Goal: Task Accomplishment & Management: Use online tool/utility

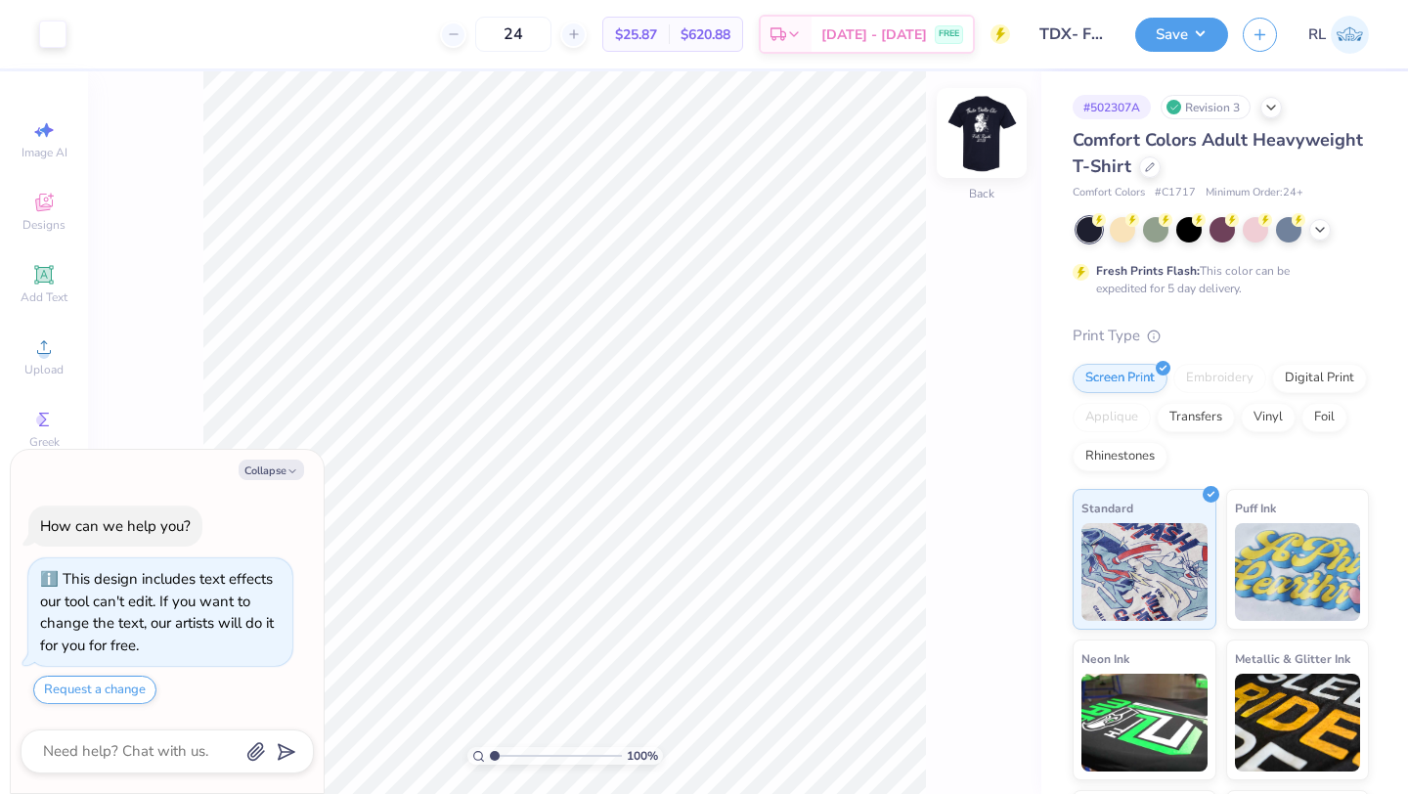
click at [978, 127] on img at bounding box center [982, 133] width 78 height 78
type textarea "x"
type input "3.75"
type textarea "x"
type input "2.41"
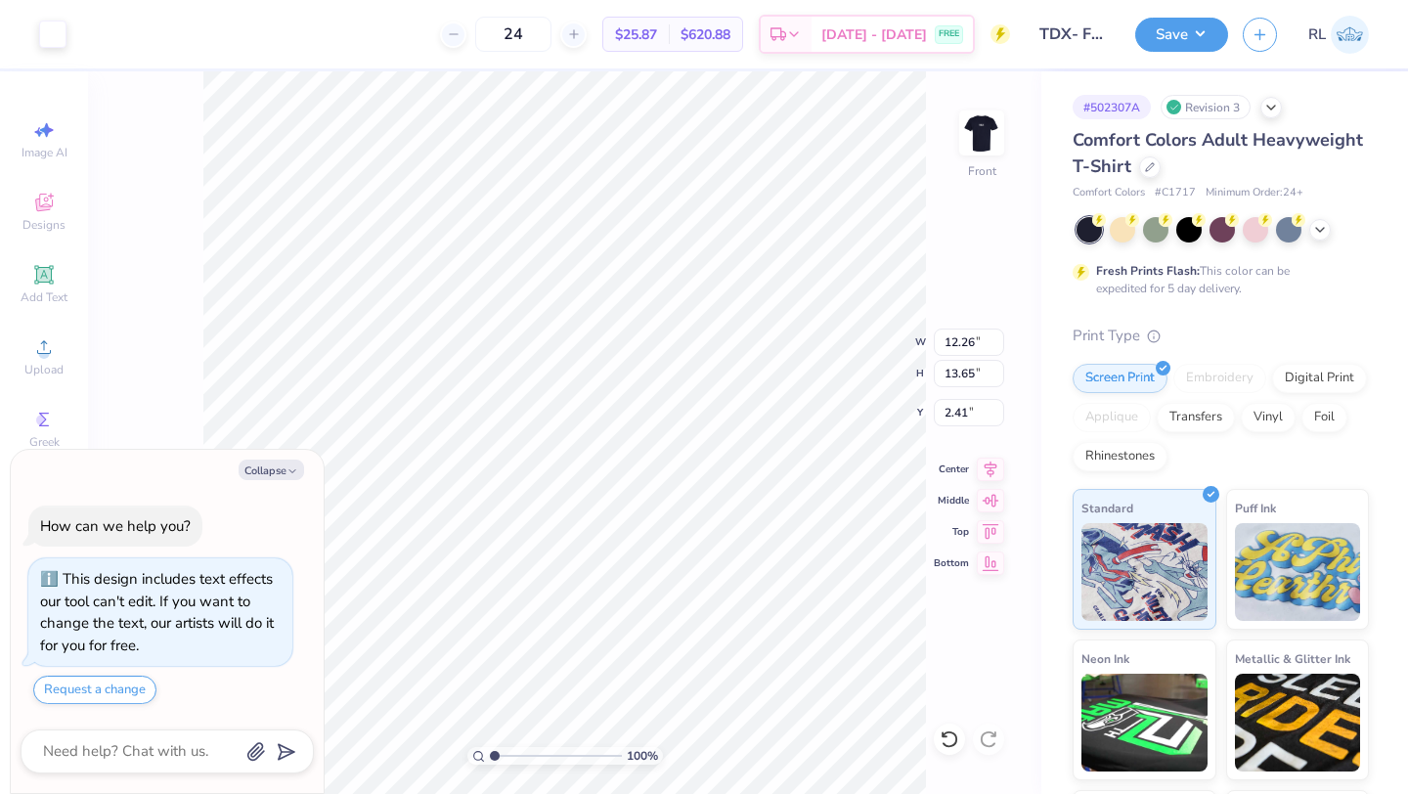
type textarea "x"
type input "14.43"
type input "16.08"
type textarea "x"
type input "2.39"
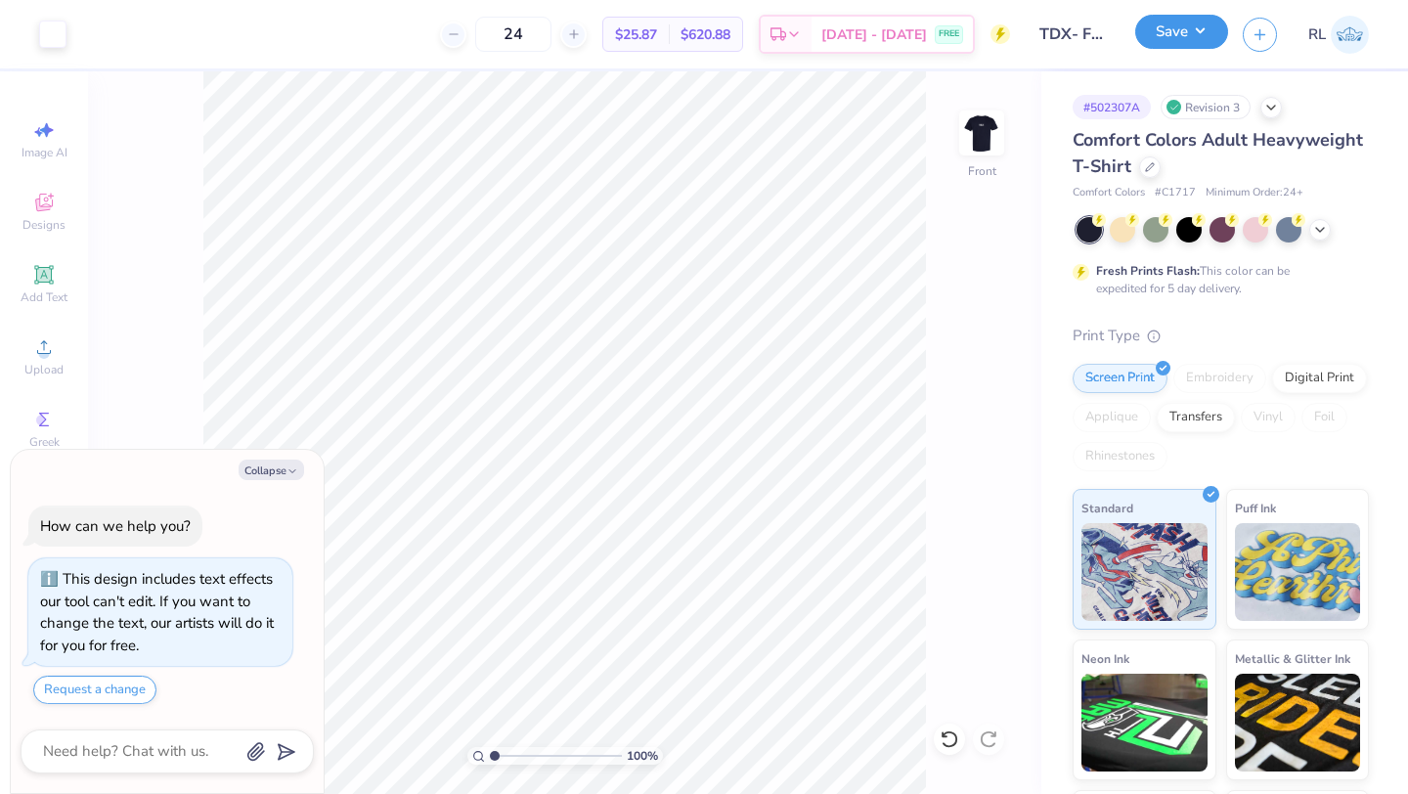
click at [1190, 30] on button "Save" at bounding box center [1181, 32] width 93 height 34
type textarea "x"
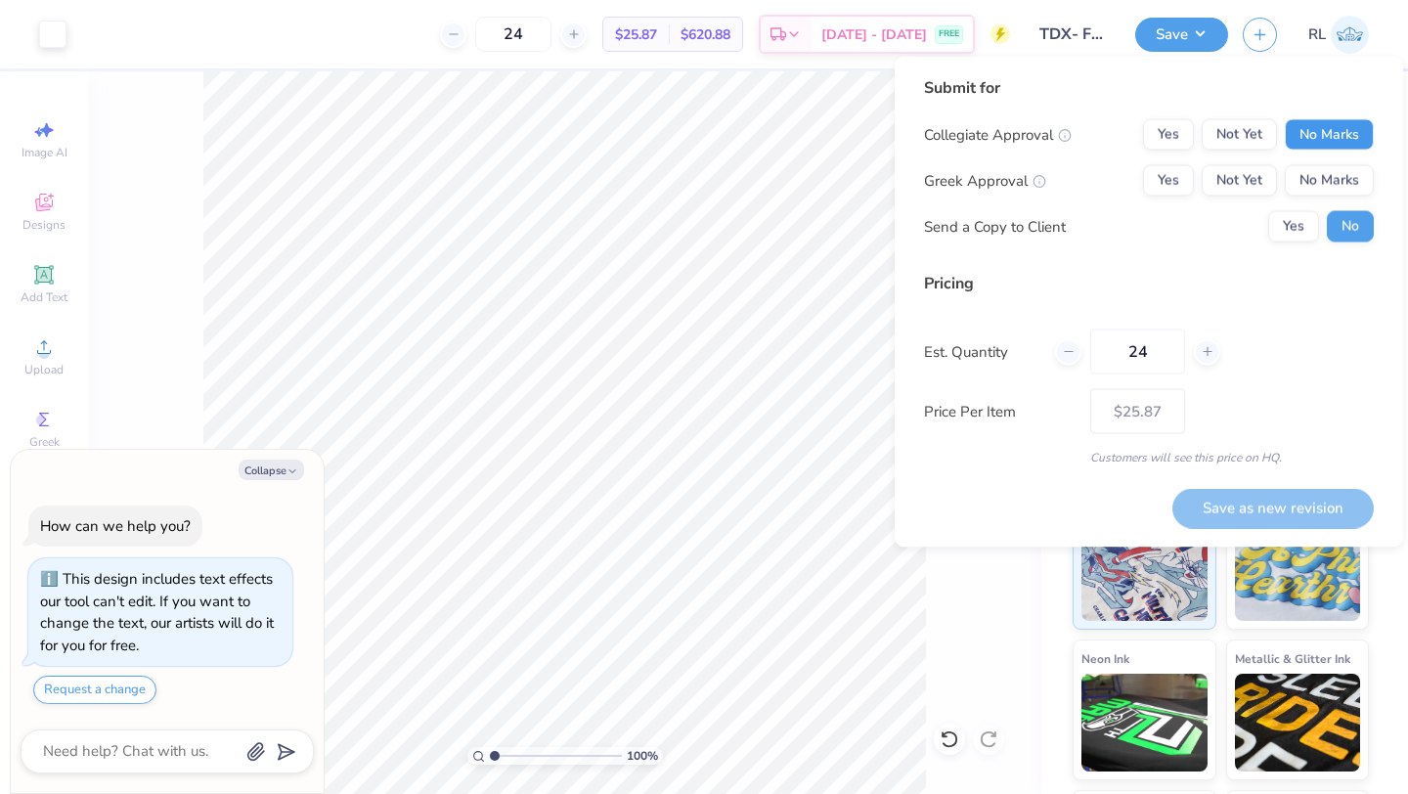
click at [1329, 129] on button "No Marks" at bounding box center [1329, 134] width 89 height 31
click at [1330, 181] on button "No Marks" at bounding box center [1329, 180] width 89 height 31
click at [1239, 499] on button "Save as new revision" at bounding box center [1272, 508] width 201 height 40
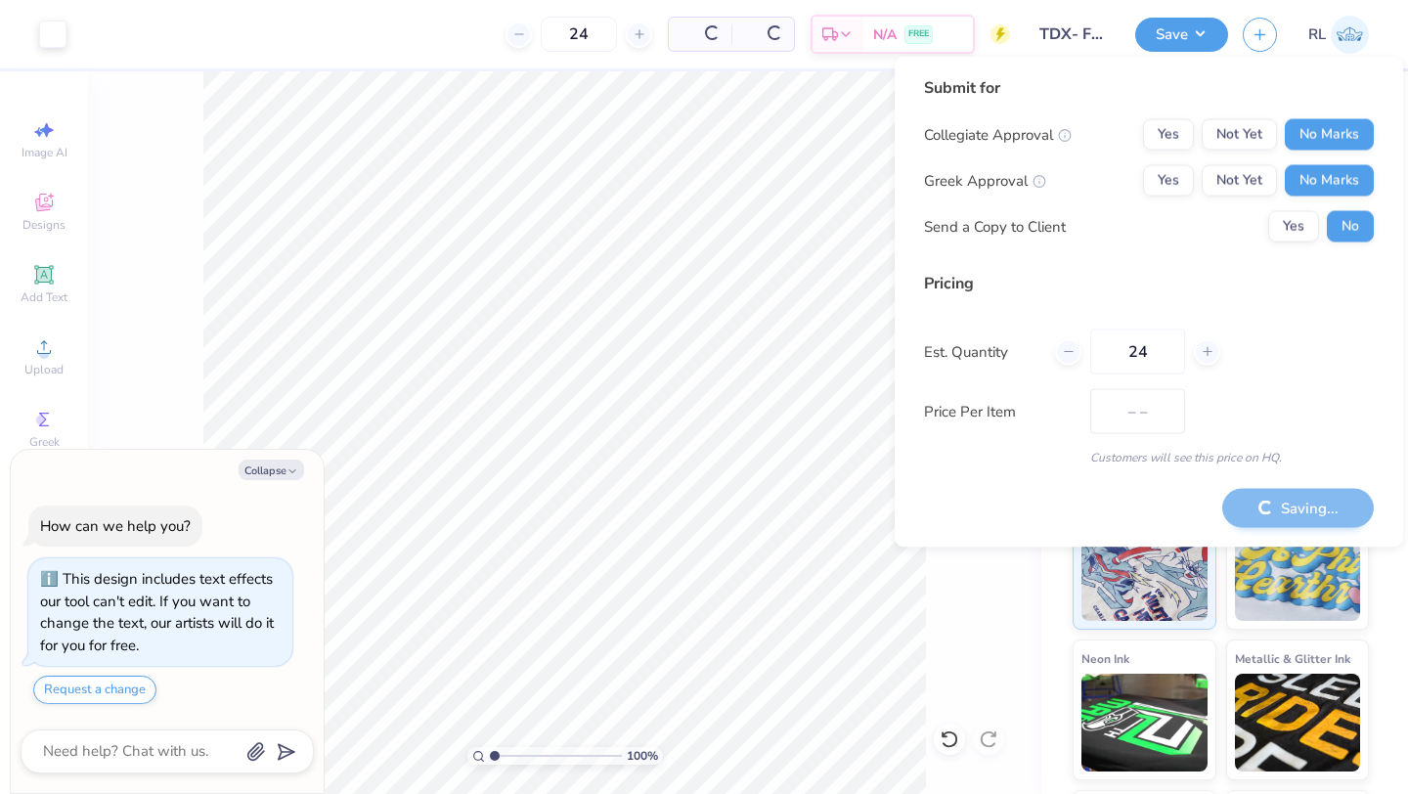
type input "$25.87"
type textarea "x"
type input "$25.87"
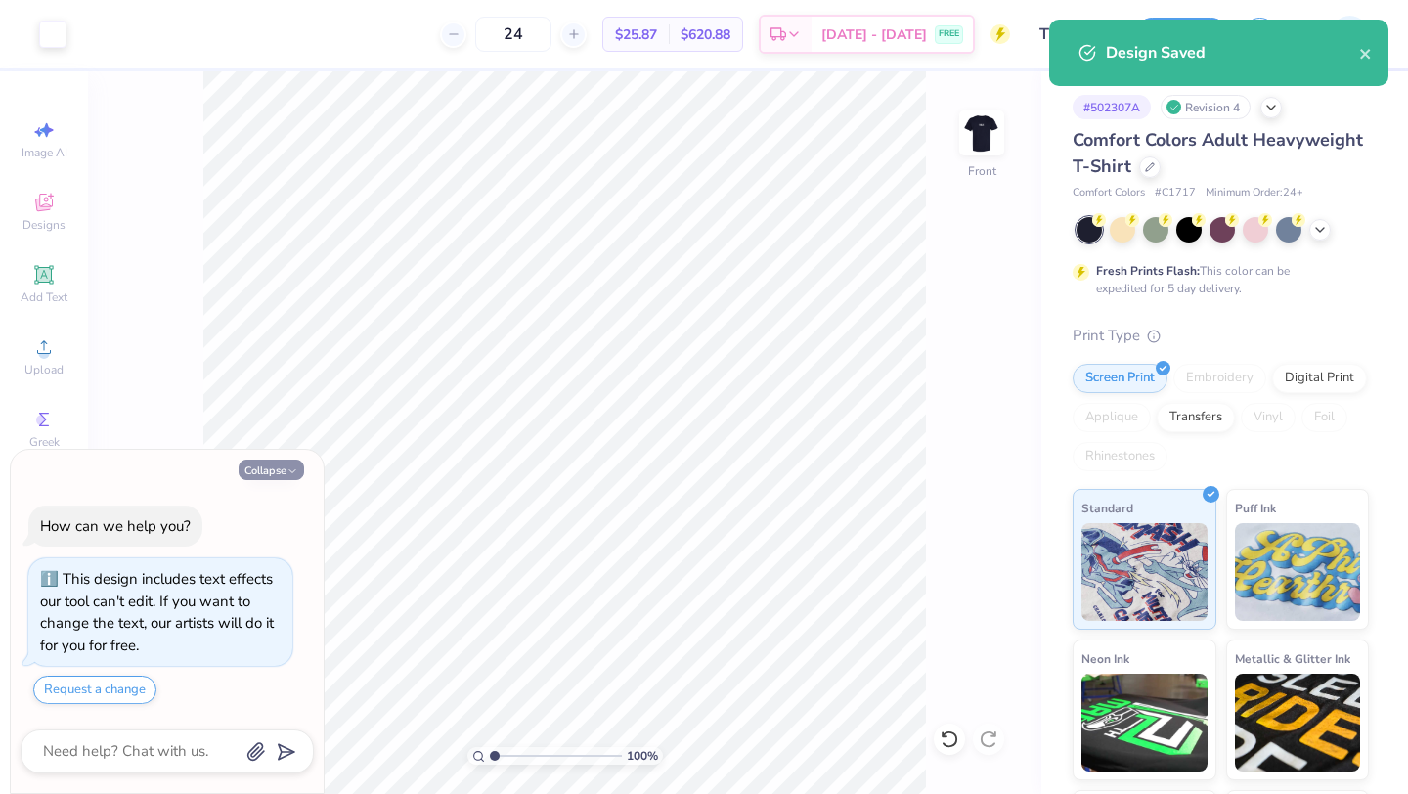
click at [286, 468] on icon "button" at bounding box center [292, 471] width 12 height 12
type textarea "x"
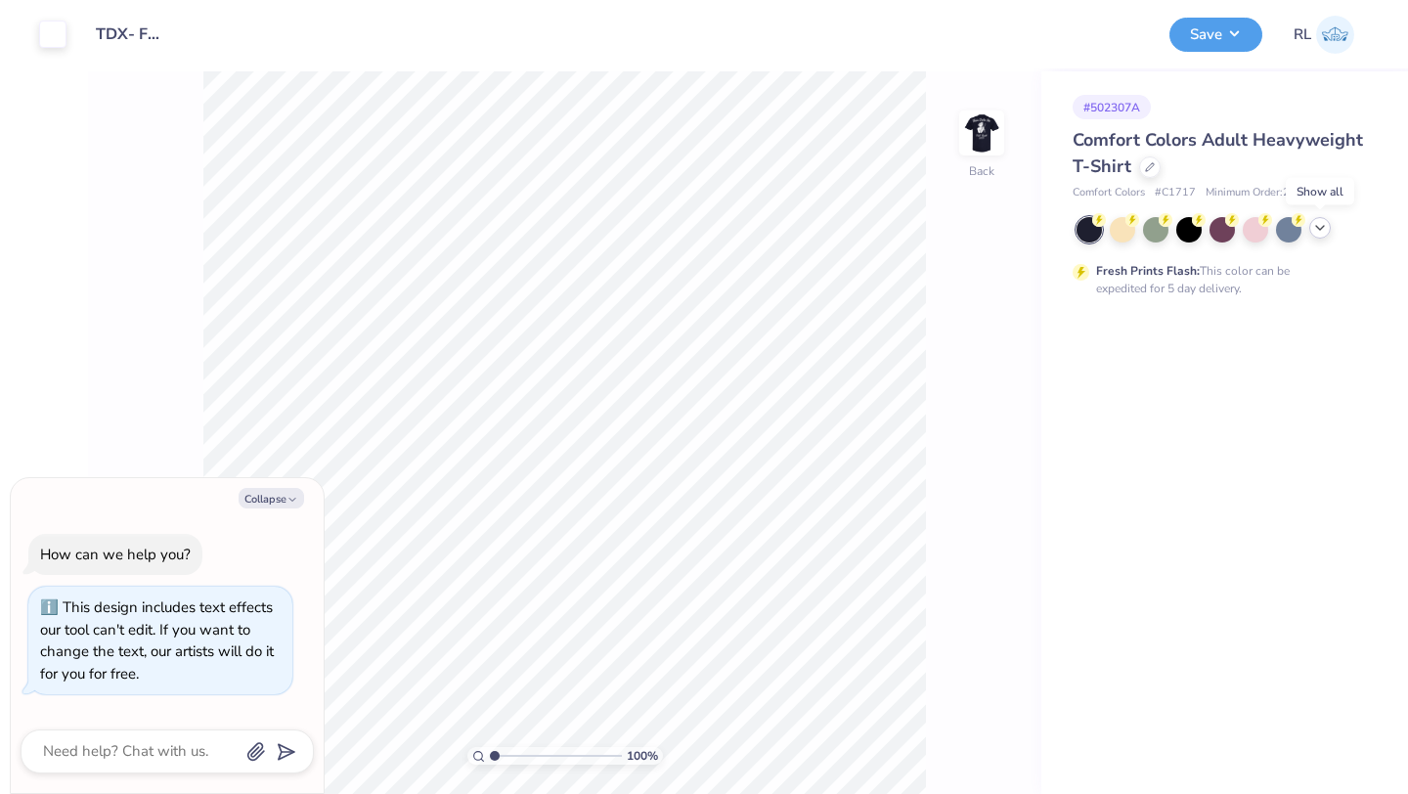
click at [1318, 226] on polyline at bounding box center [1320, 228] width 8 height 4
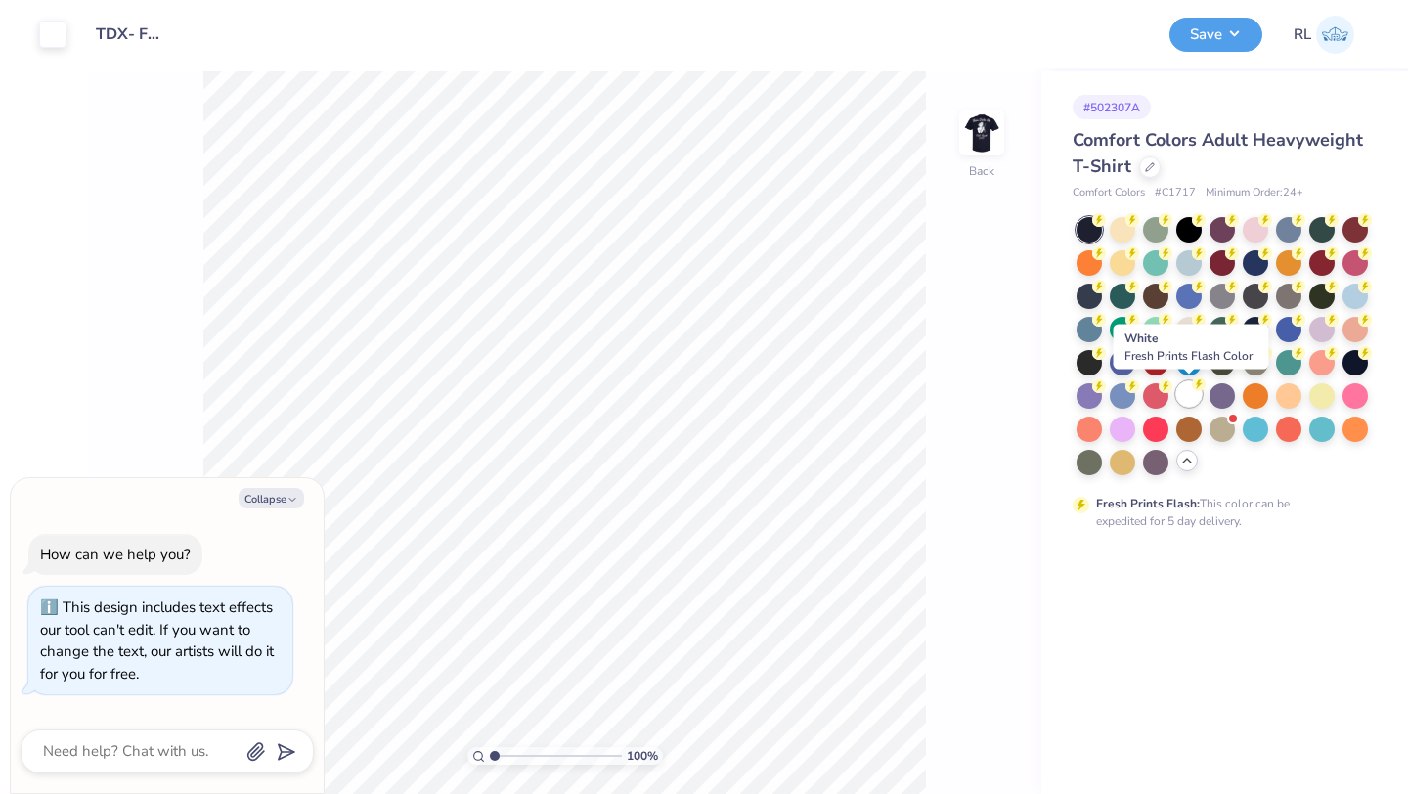
click at [1201, 398] on div at bounding box center [1188, 393] width 25 height 25
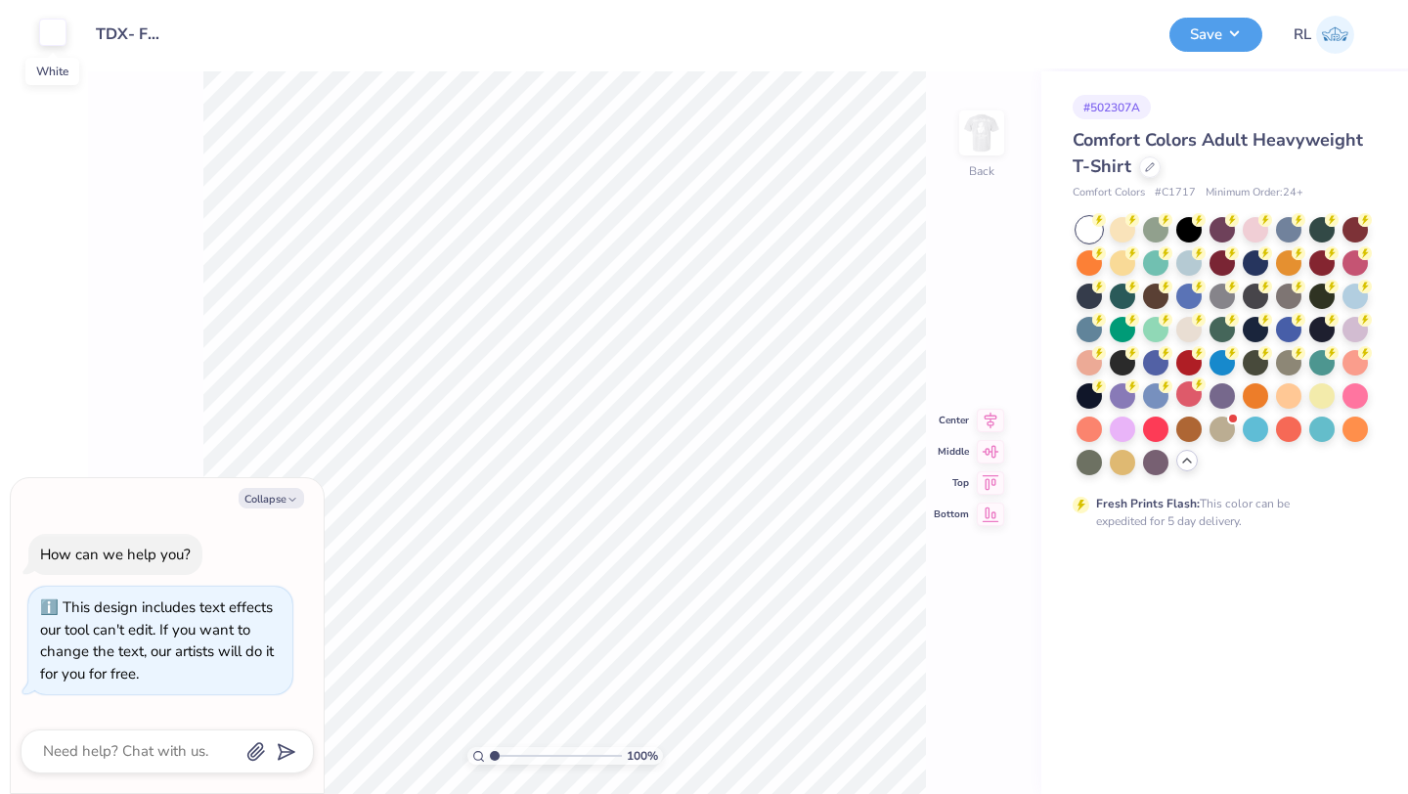
click at [43, 42] on div at bounding box center [52, 32] width 27 height 27
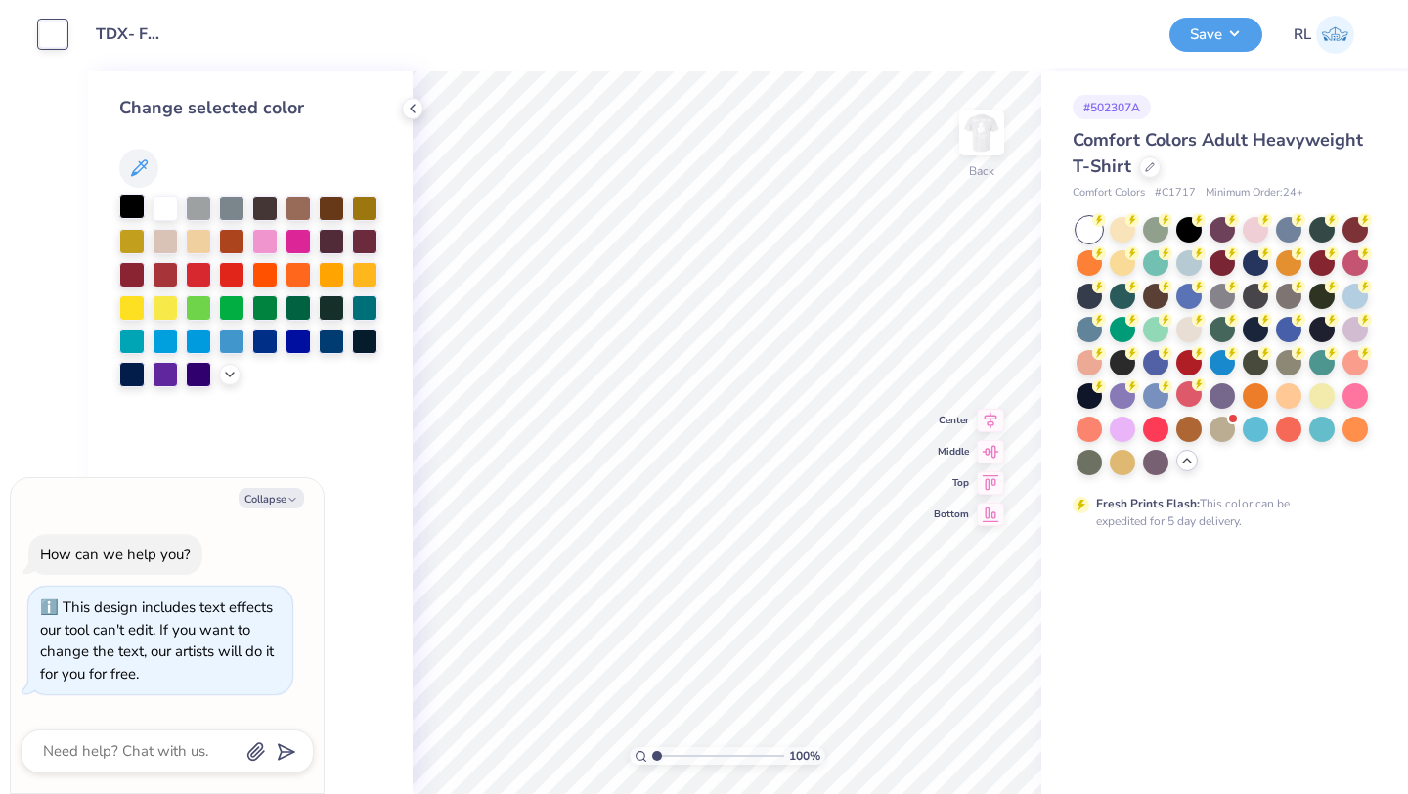
click at [135, 213] on div at bounding box center [131, 206] width 25 height 25
click at [989, 140] on img at bounding box center [982, 133] width 78 height 78
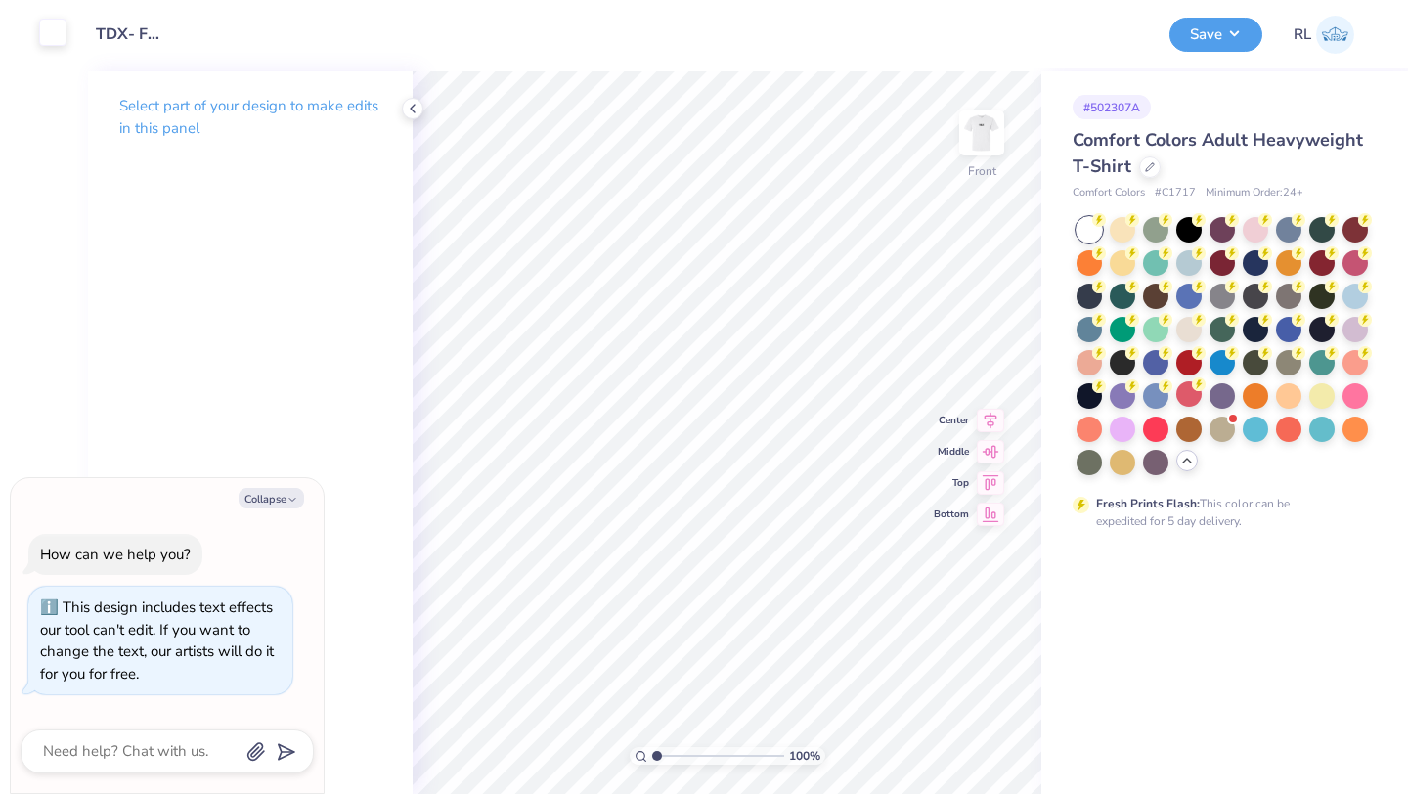
click at [61, 45] on div at bounding box center [52, 32] width 27 height 27
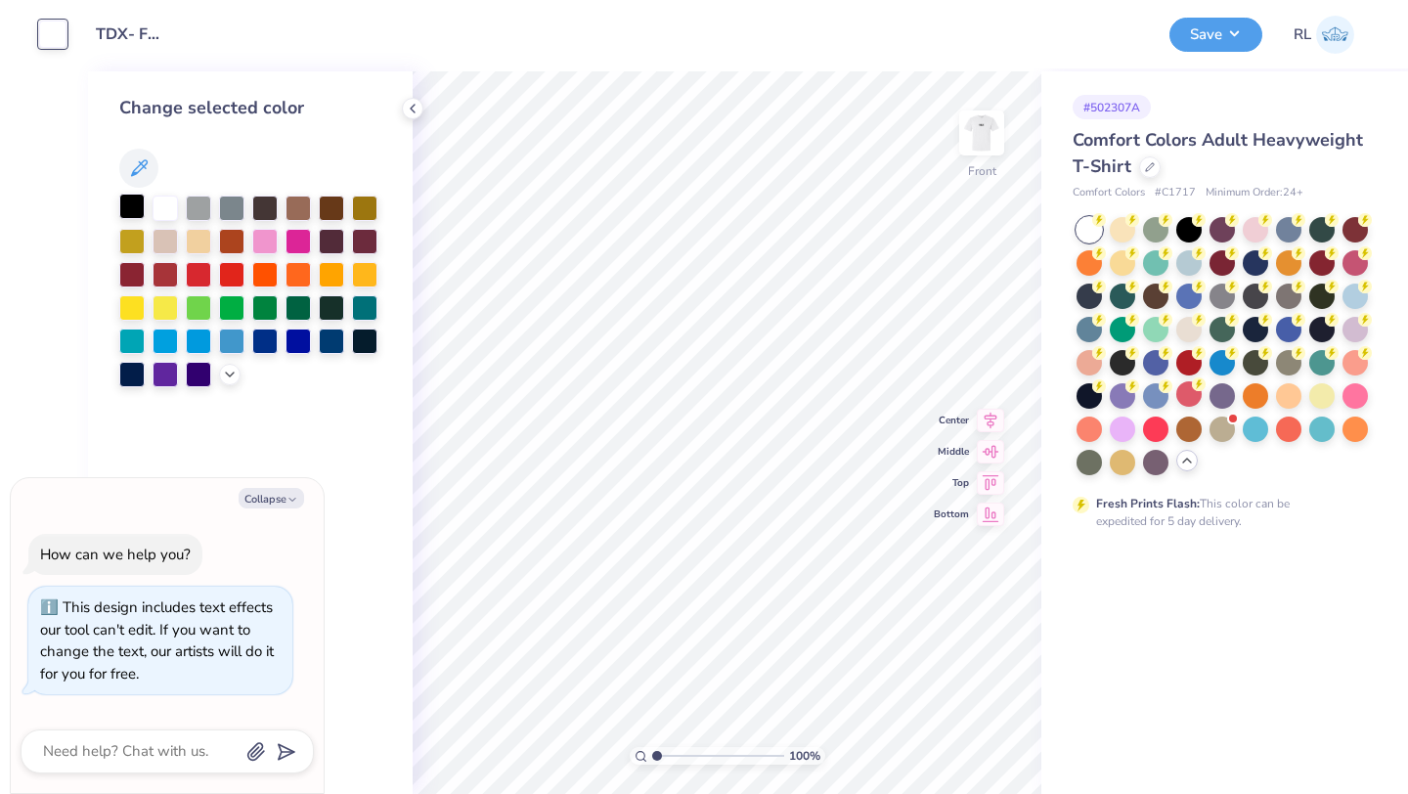
click at [133, 208] on div at bounding box center [131, 206] width 25 height 25
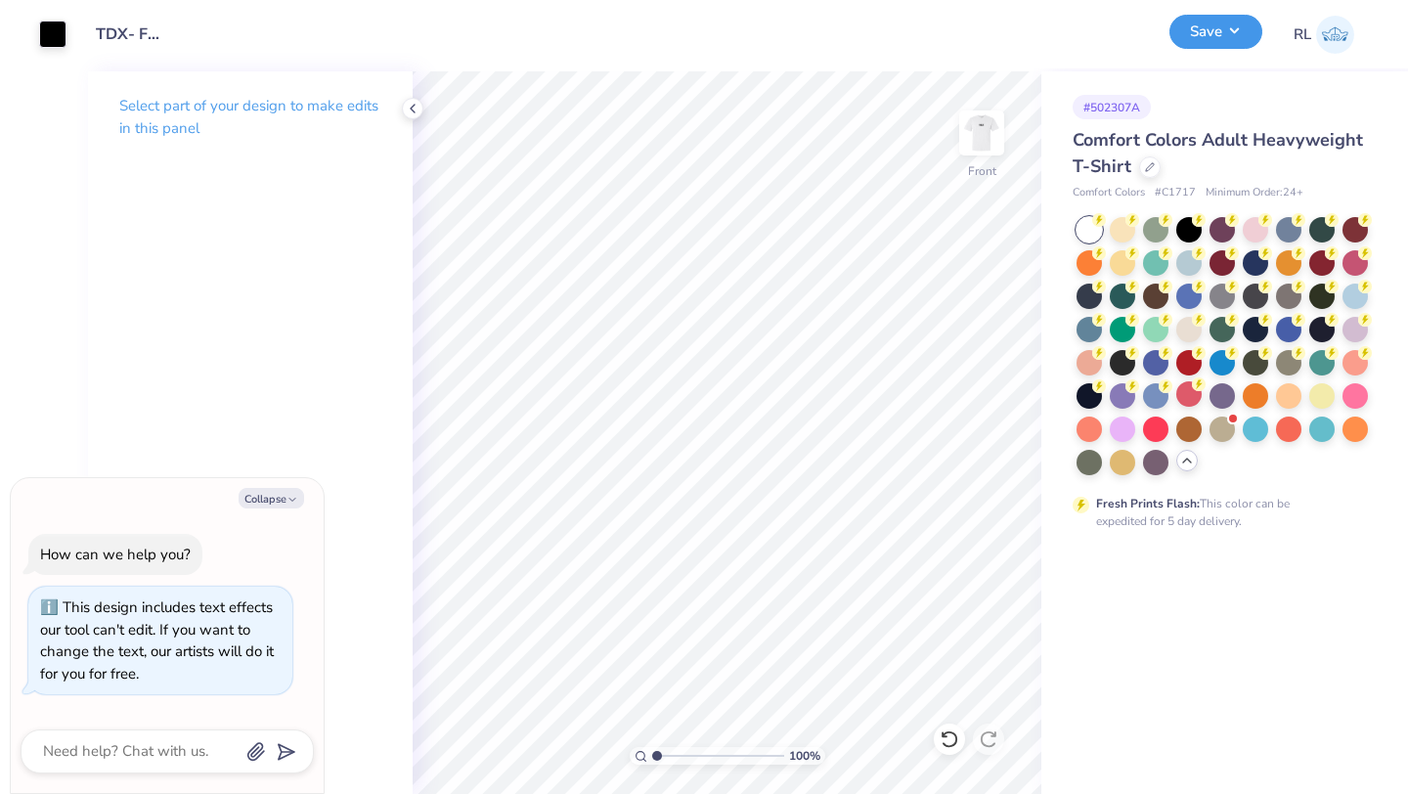
click at [1203, 29] on button "Save" at bounding box center [1215, 32] width 93 height 34
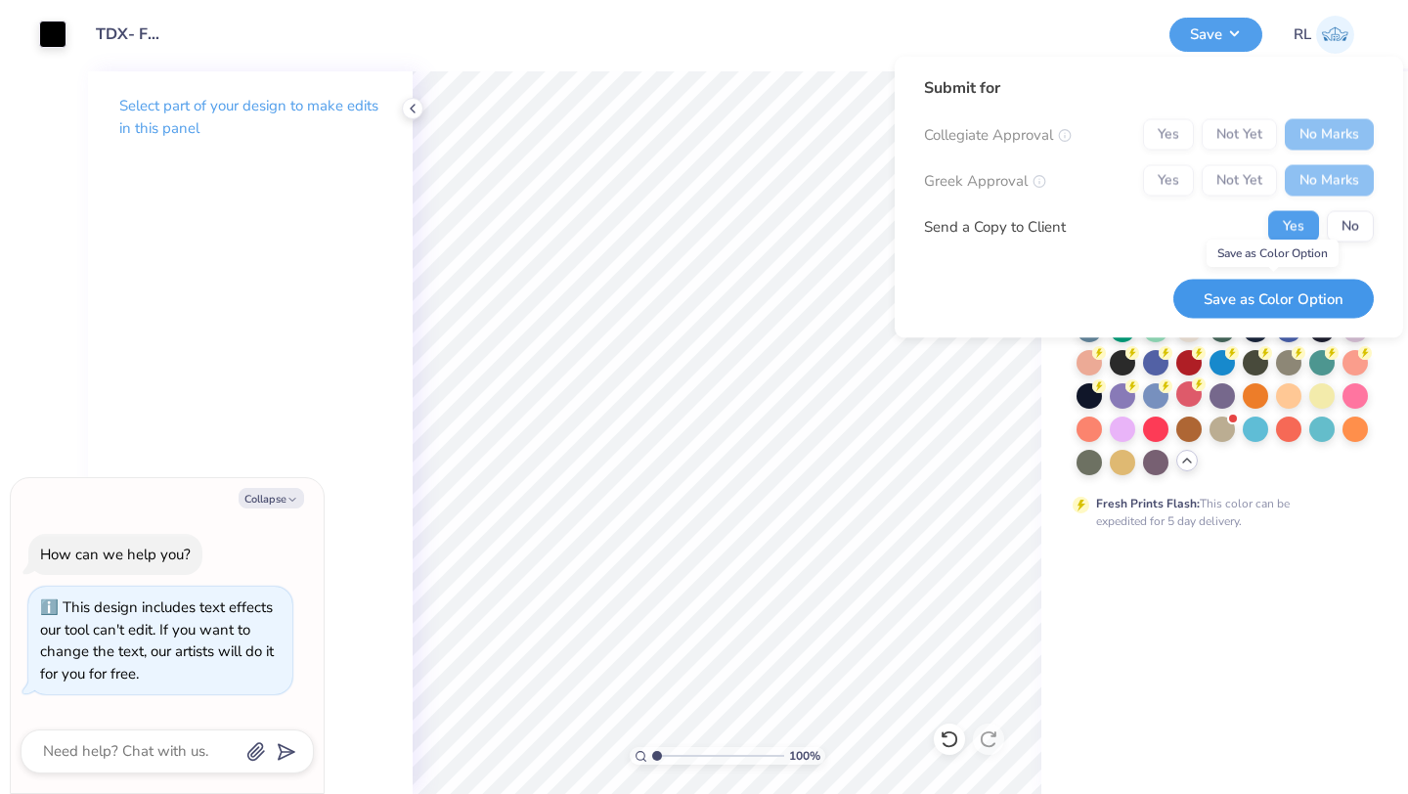
click at [1311, 299] on button "Save as Color Option" at bounding box center [1273, 299] width 200 height 40
type textarea "x"
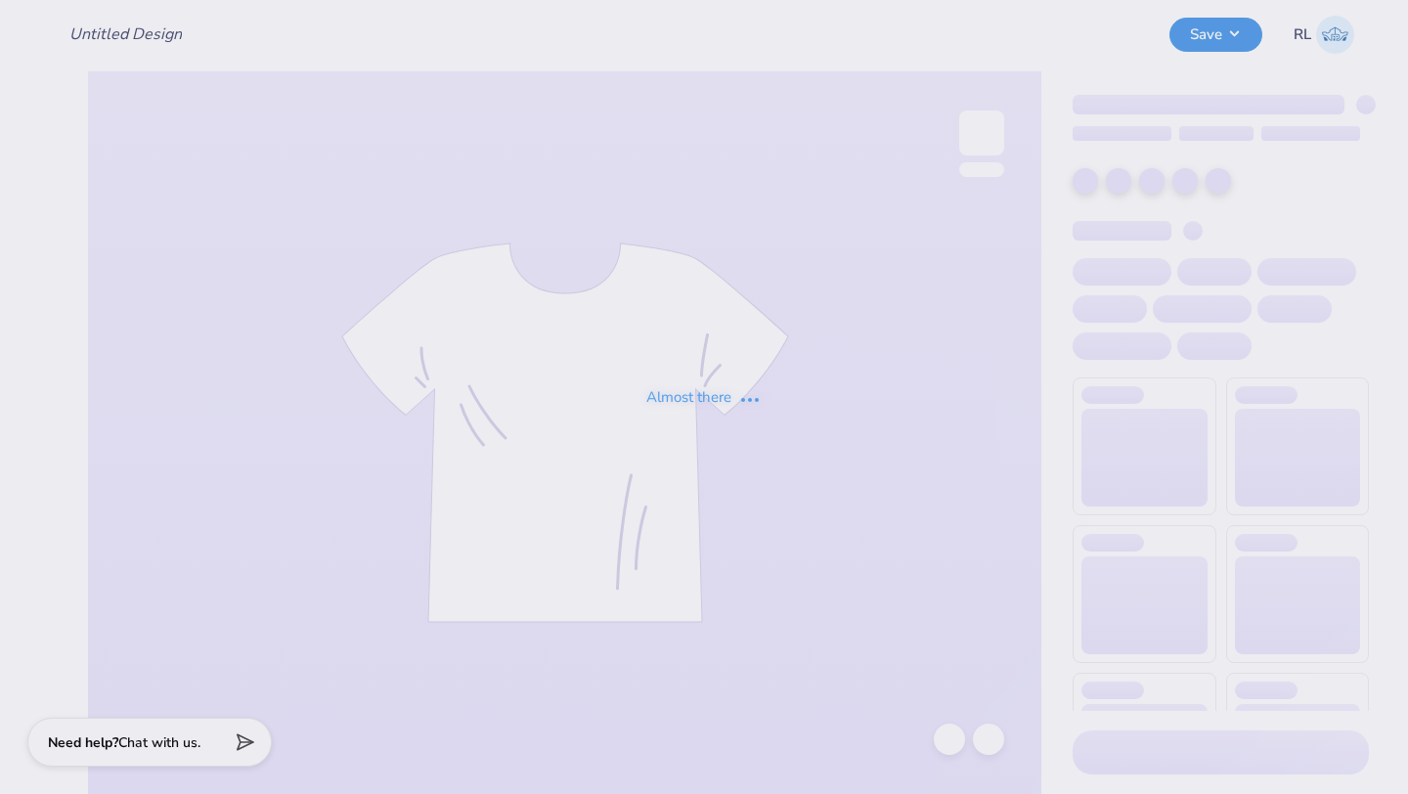
type input "TDX- Fall Rush"
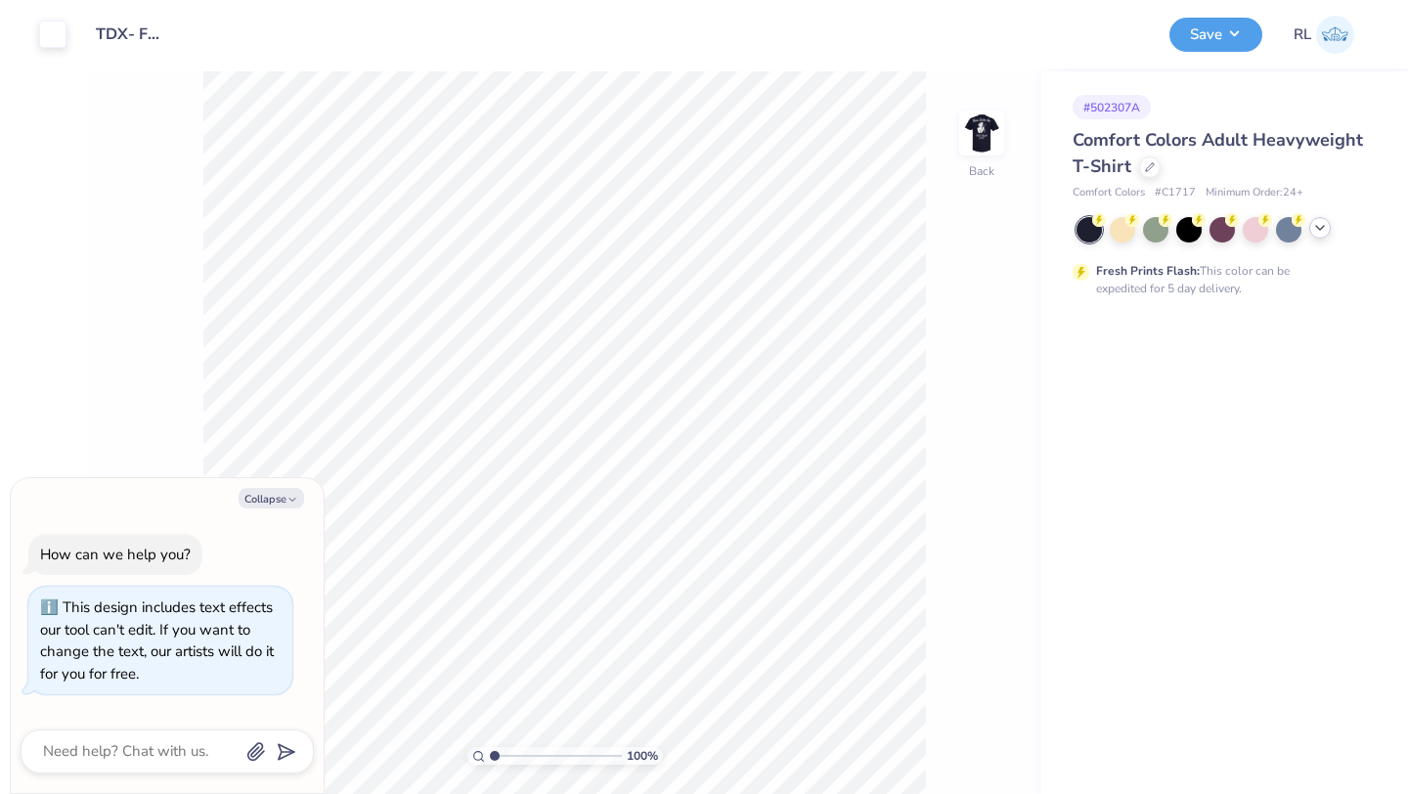
click at [1319, 228] on polyline at bounding box center [1320, 228] width 8 height 4
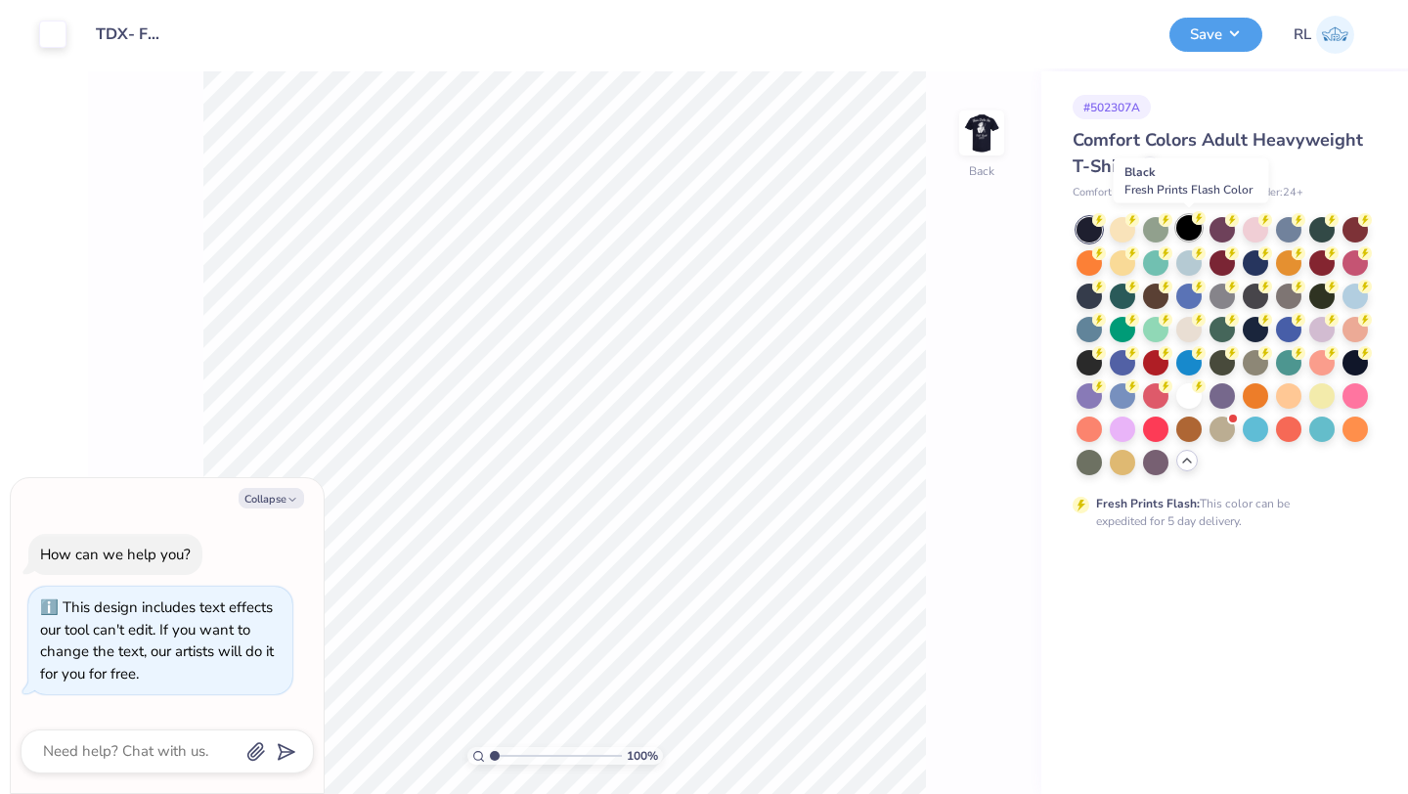
click at [1184, 221] on div at bounding box center [1188, 227] width 25 height 25
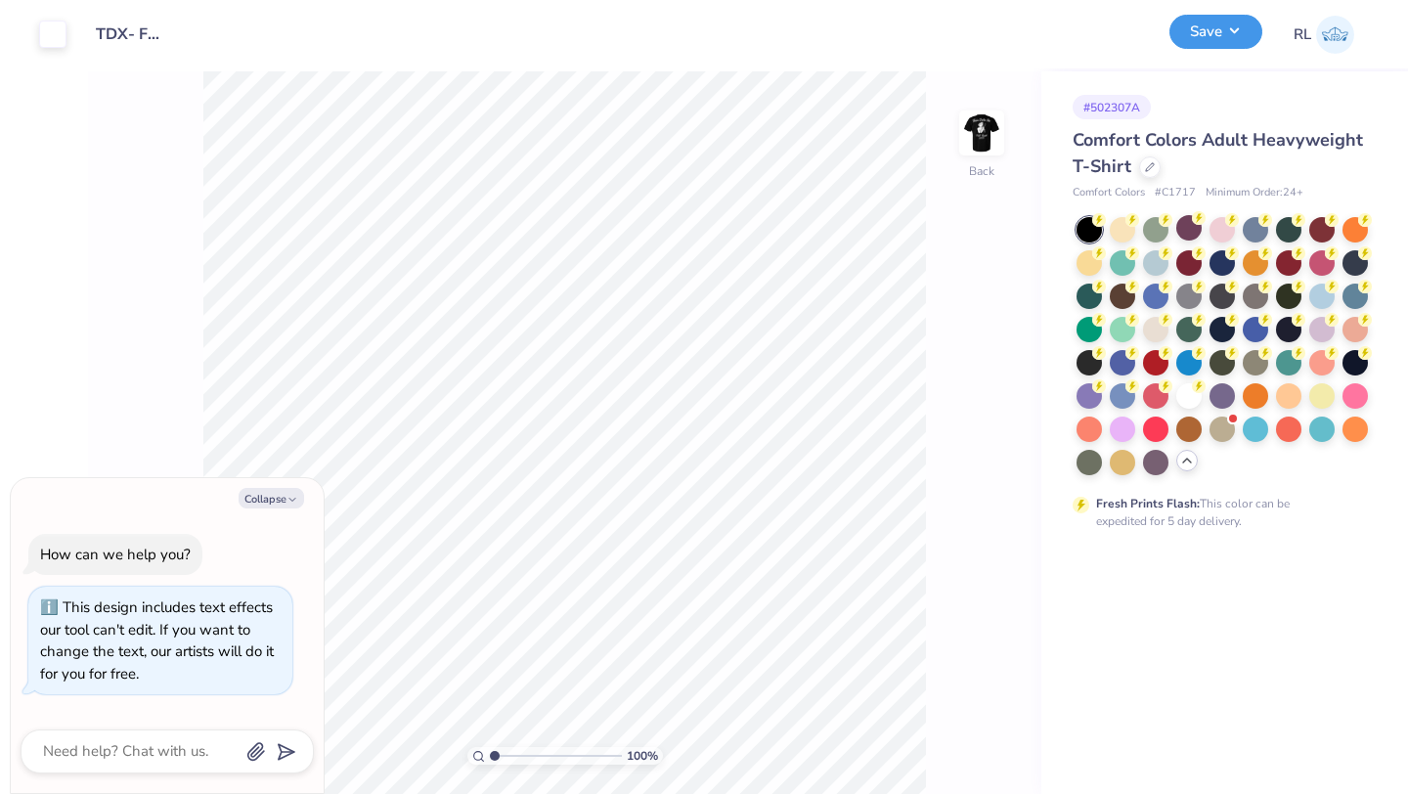
click at [1191, 39] on button "Save" at bounding box center [1215, 32] width 93 height 34
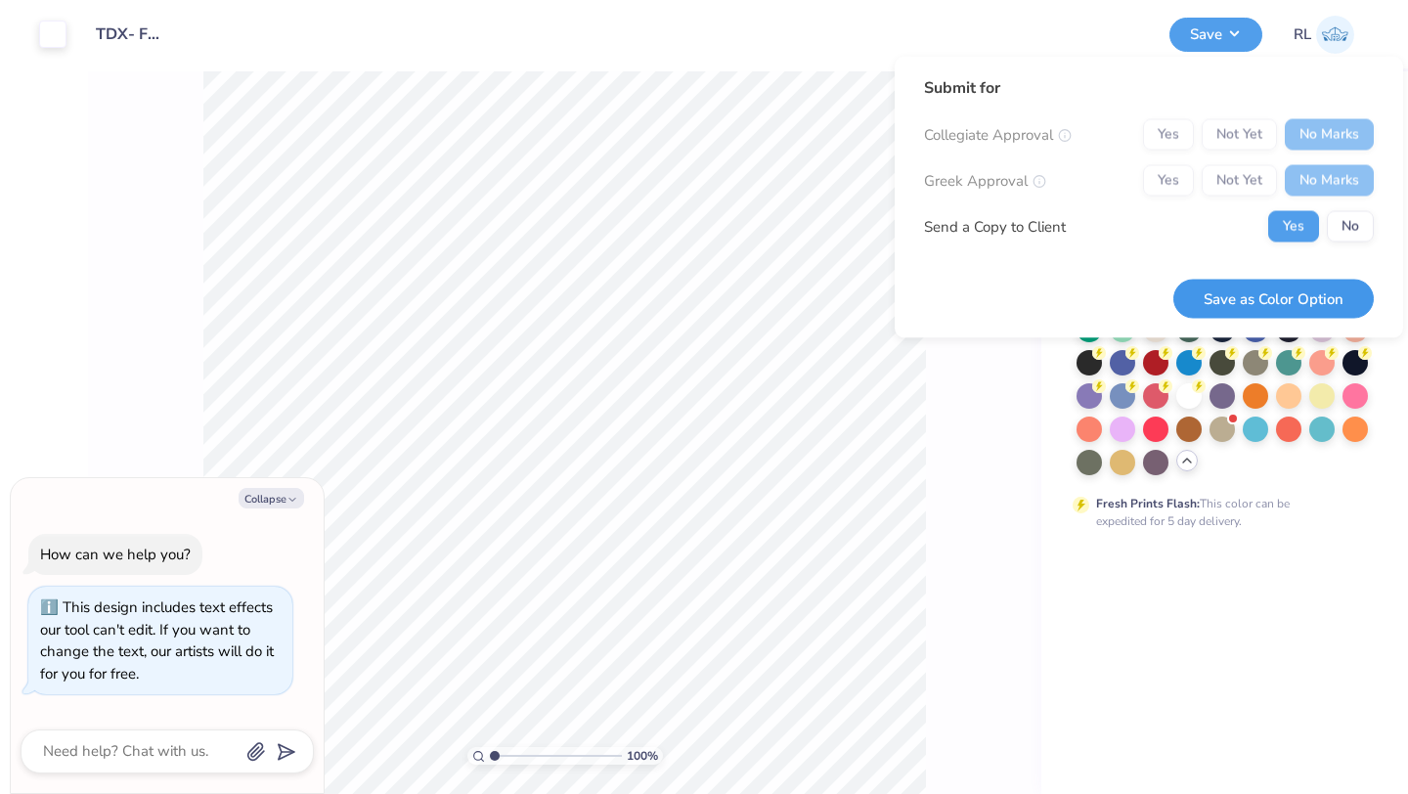
click at [1276, 297] on button "Save as Color Option" at bounding box center [1273, 299] width 200 height 40
type textarea "x"
